Goal: Find specific page/section: Find specific page/section

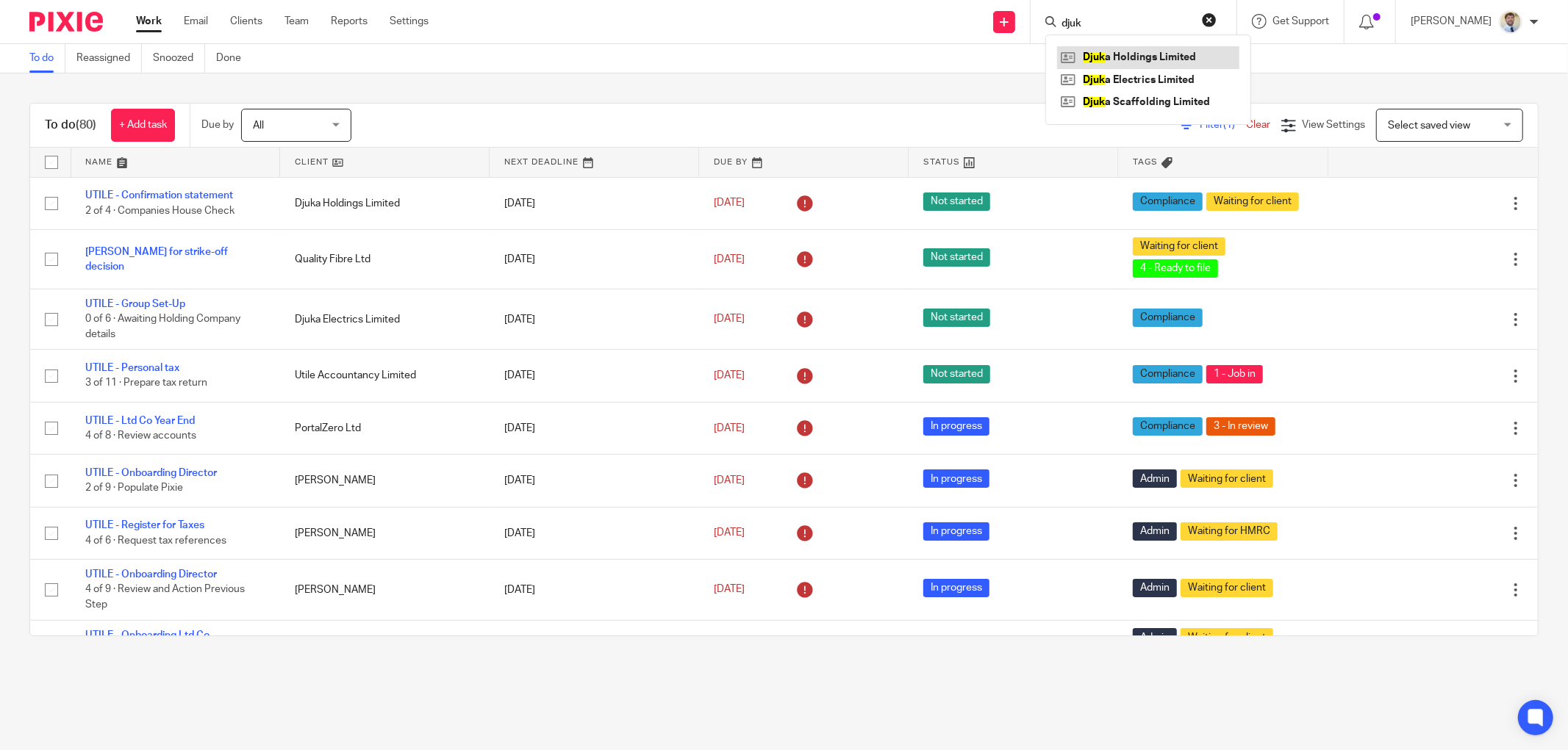
type input "djuk"
click at [1118, 52] on link at bounding box center [1149, 57] width 183 height 22
click at [1111, 78] on link at bounding box center [1149, 80] width 183 height 22
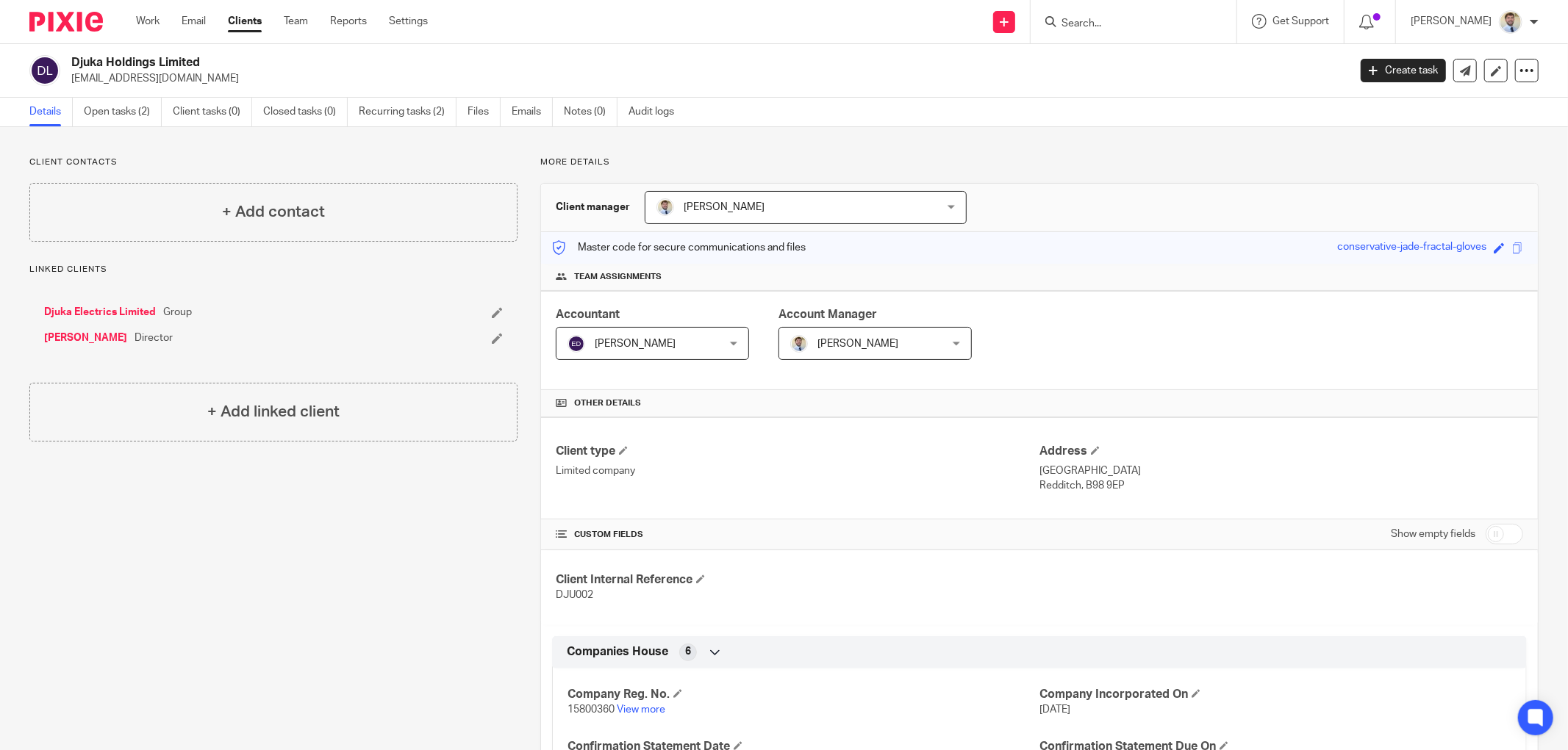
click at [94, 333] on link "[PERSON_NAME]" at bounding box center [85, 337] width 83 height 14
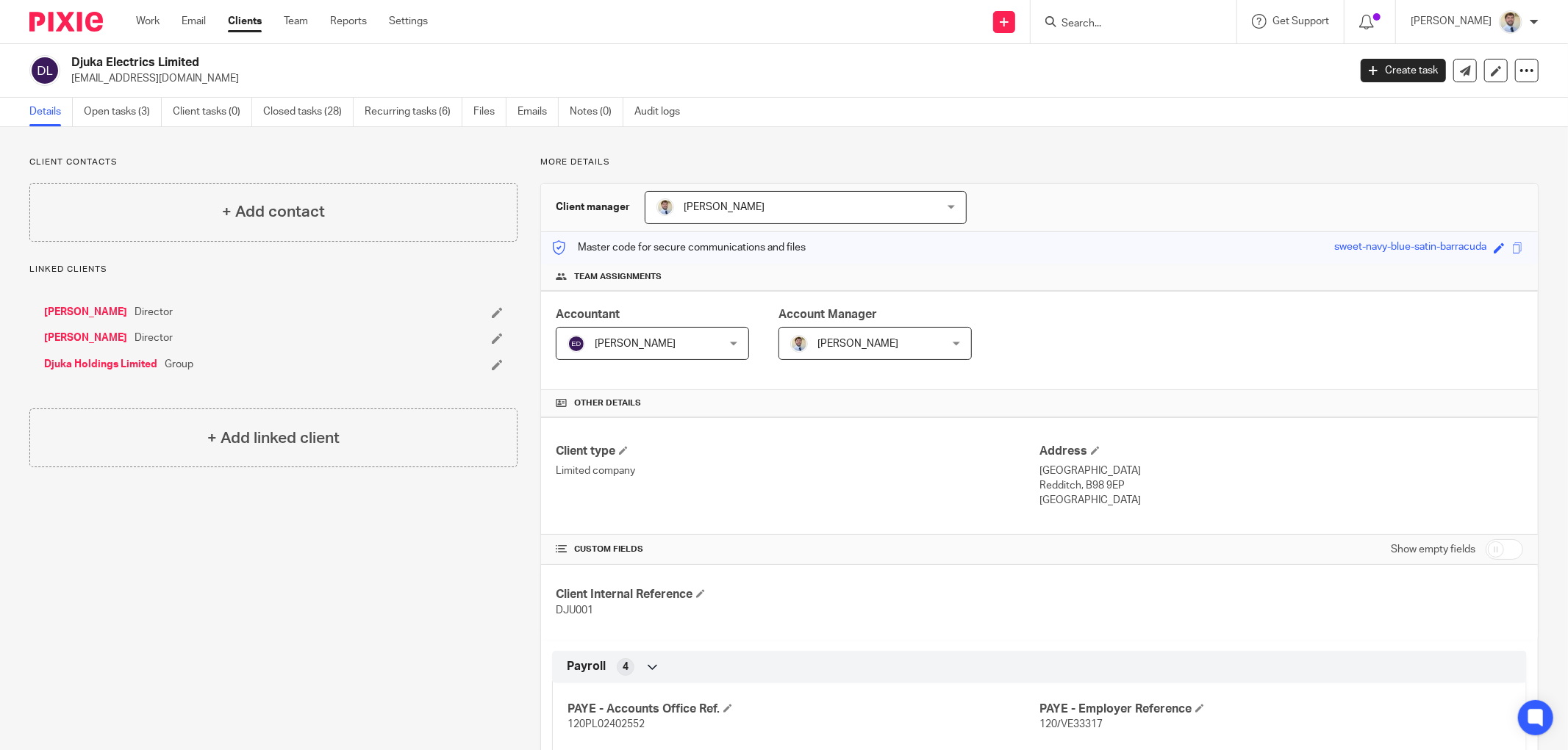
click at [1111, 31] on div at bounding box center [1132, 21] width 206 height 43
click at [1111, 23] on input "d" at bounding box center [1126, 25] width 132 height 14
type input "djuk"
